Goal: Task Accomplishment & Management: Use online tool/utility

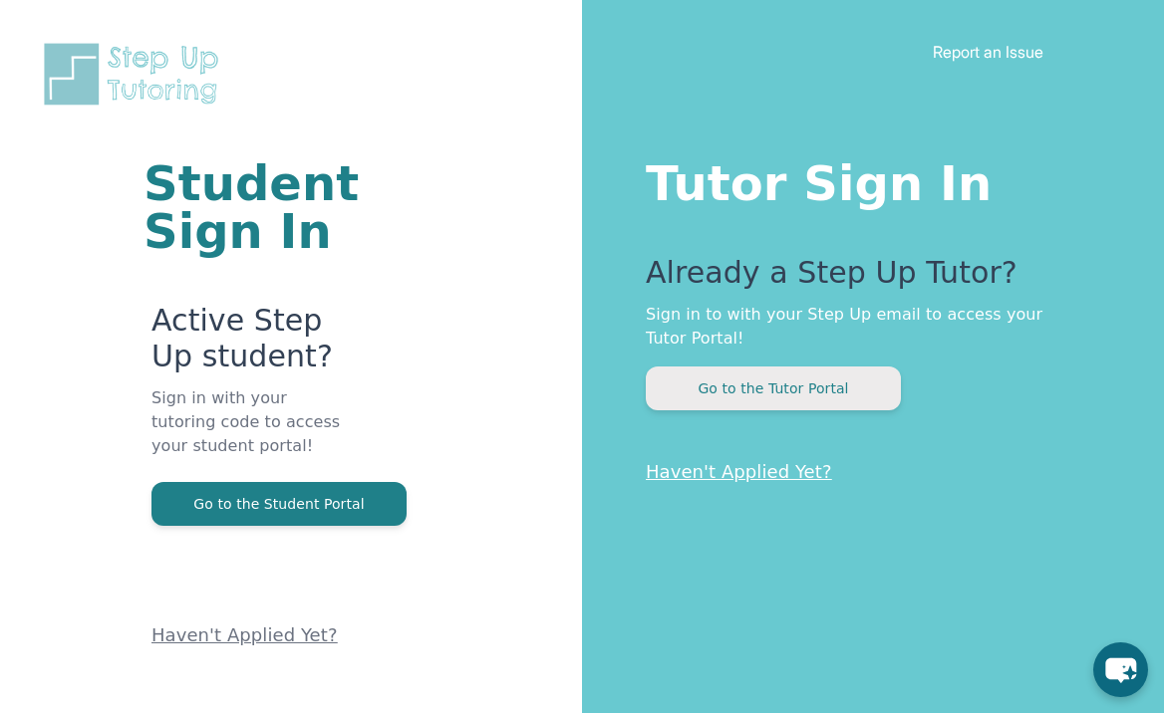
click at [802, 376] on button "Go to the Tutor Portal" at bounding box center [773, 389] width 255 height 44
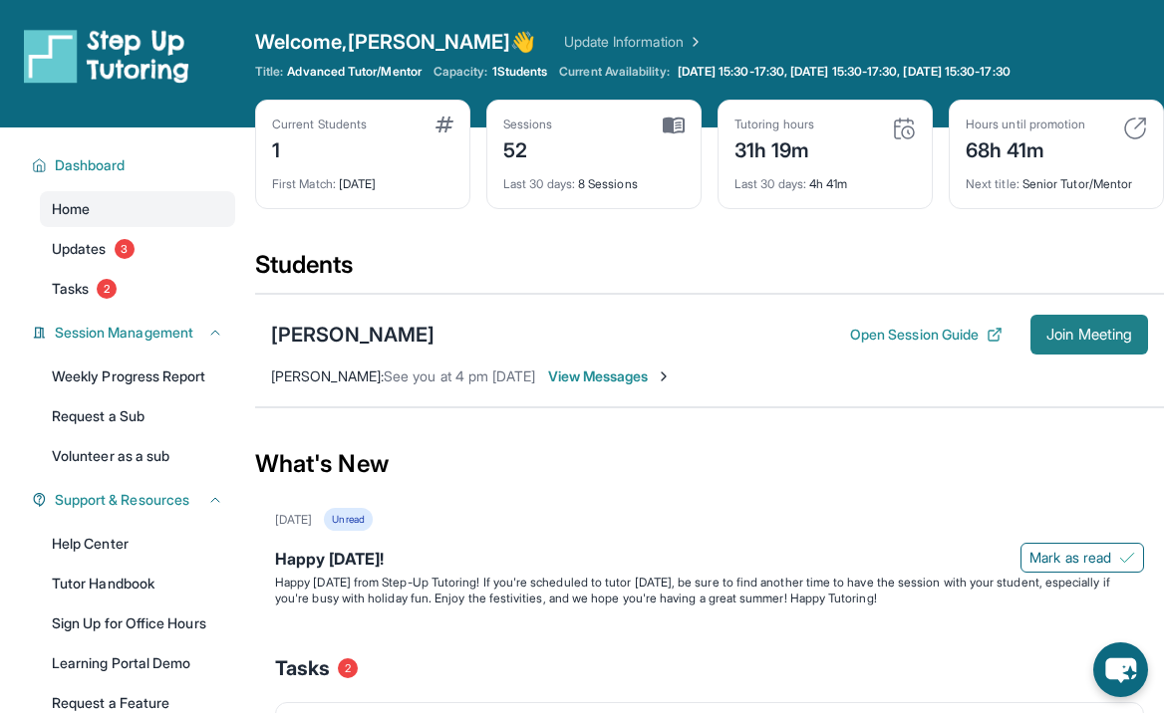
click at [1079, 336] on span "Join Meeting" at bounding box center [1089, 335] width 86 height 12
